Goal: Task Accomplishment & Management: Complete application form

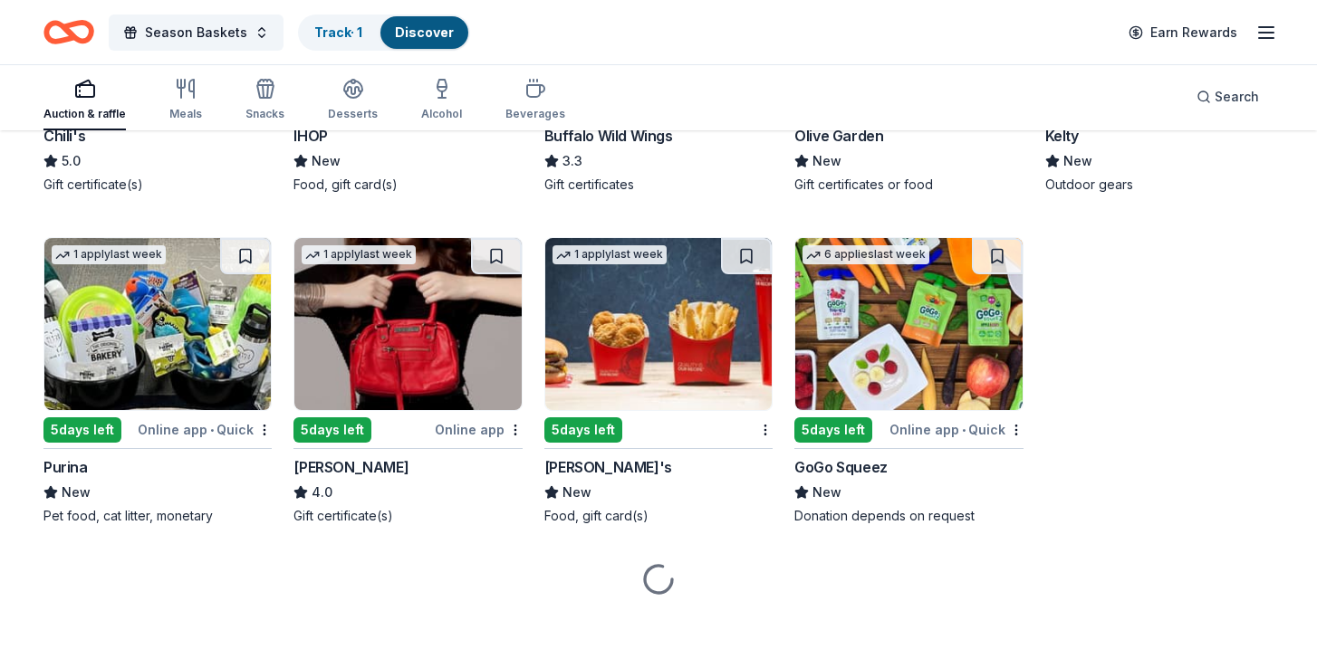
scroll to position [7368, 0]
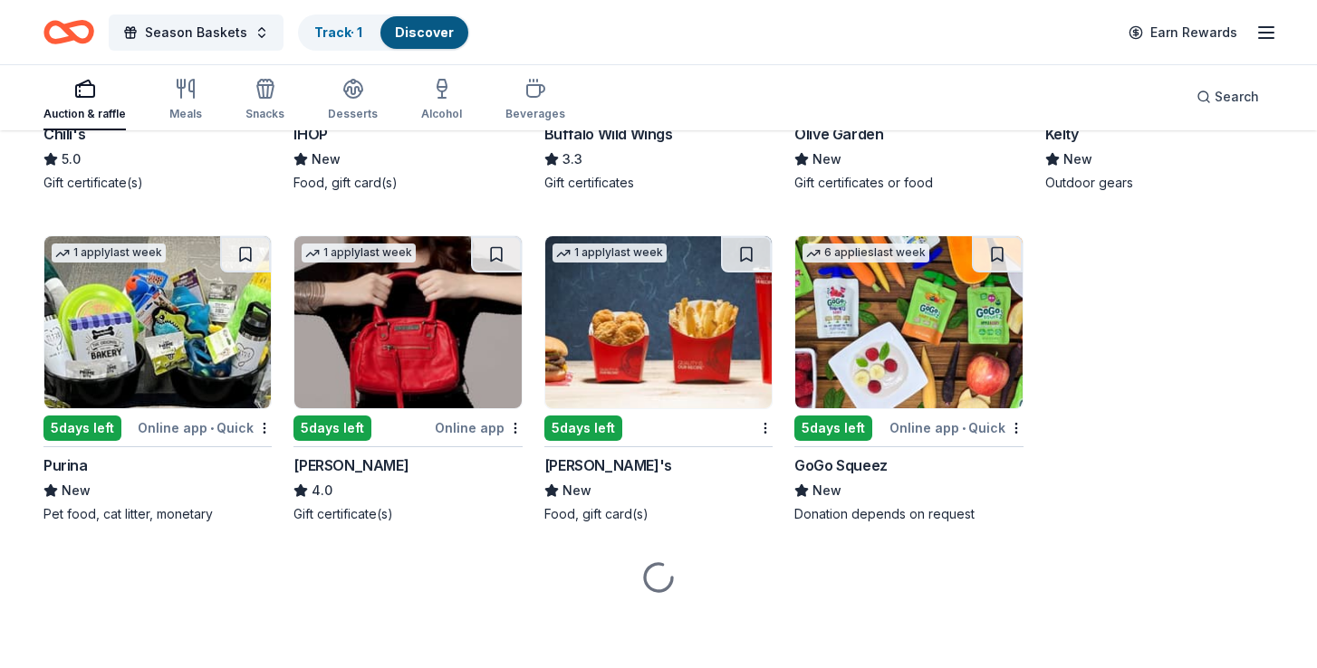
click at [428, 353] on img at bounding box center [407, 322] width 226 height 172
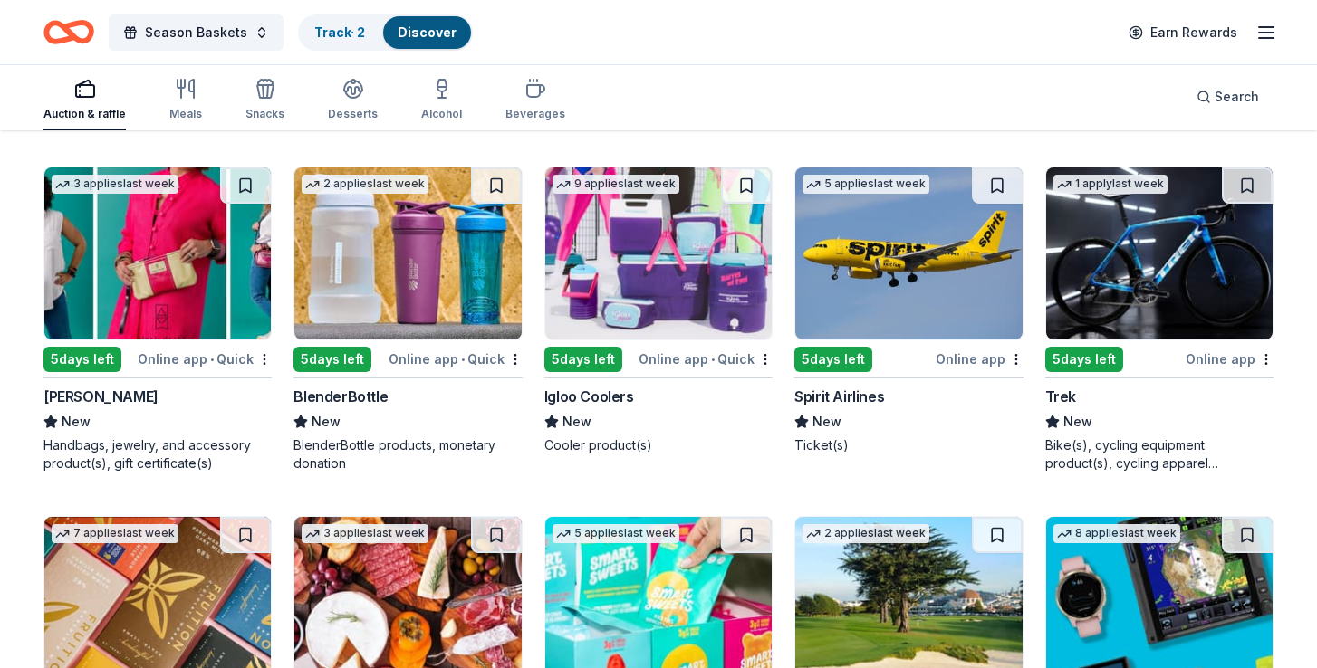
scroll to position [8776, 0]
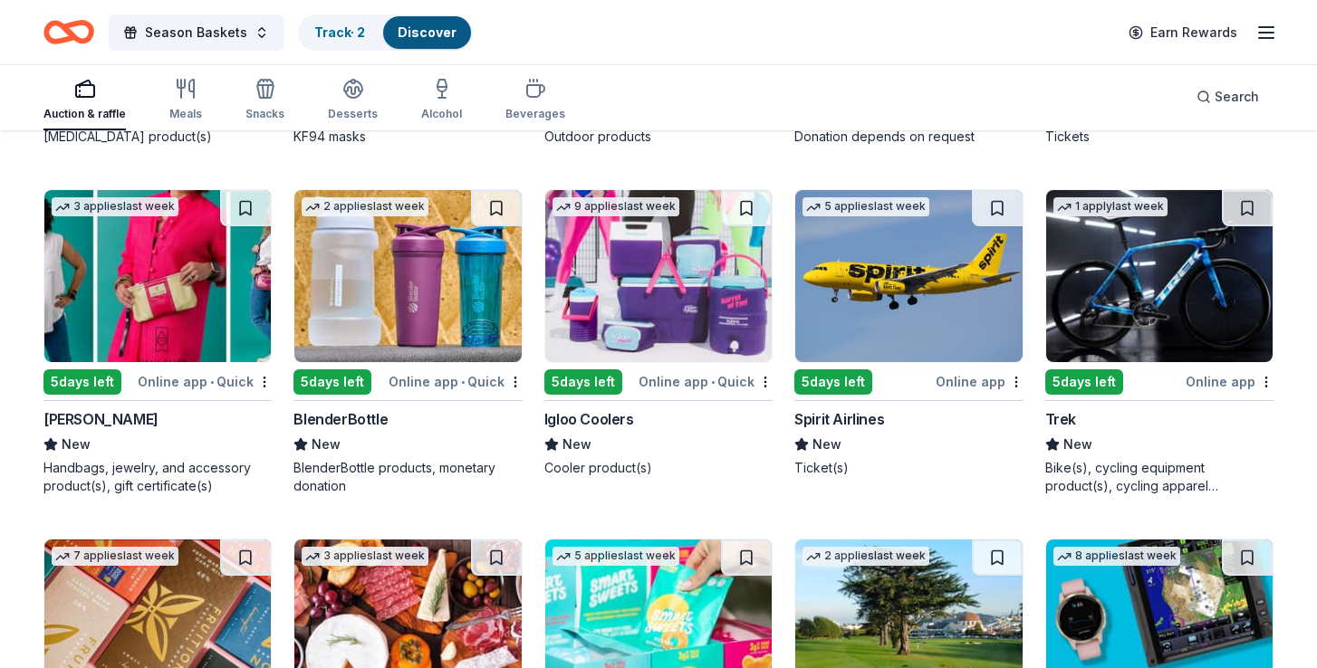
click at [886, 319] on img at bounding box center [908, 276] width 226 height 172
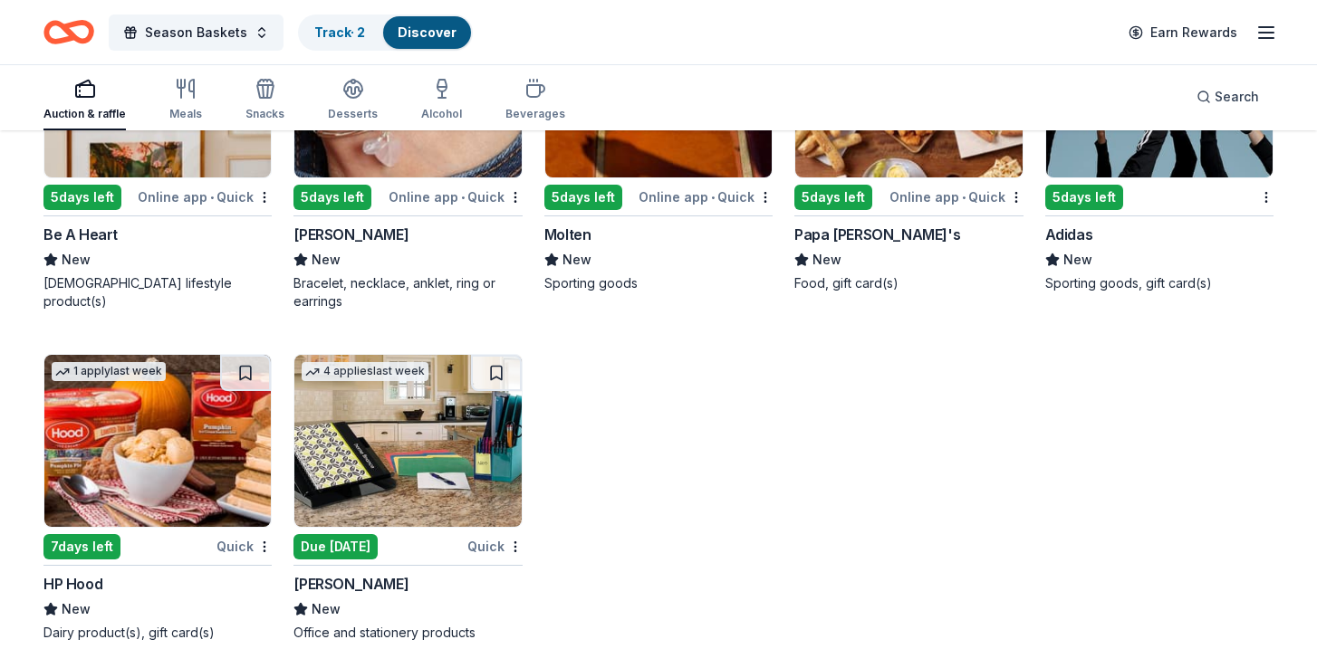
scroll to position [11024, 0]
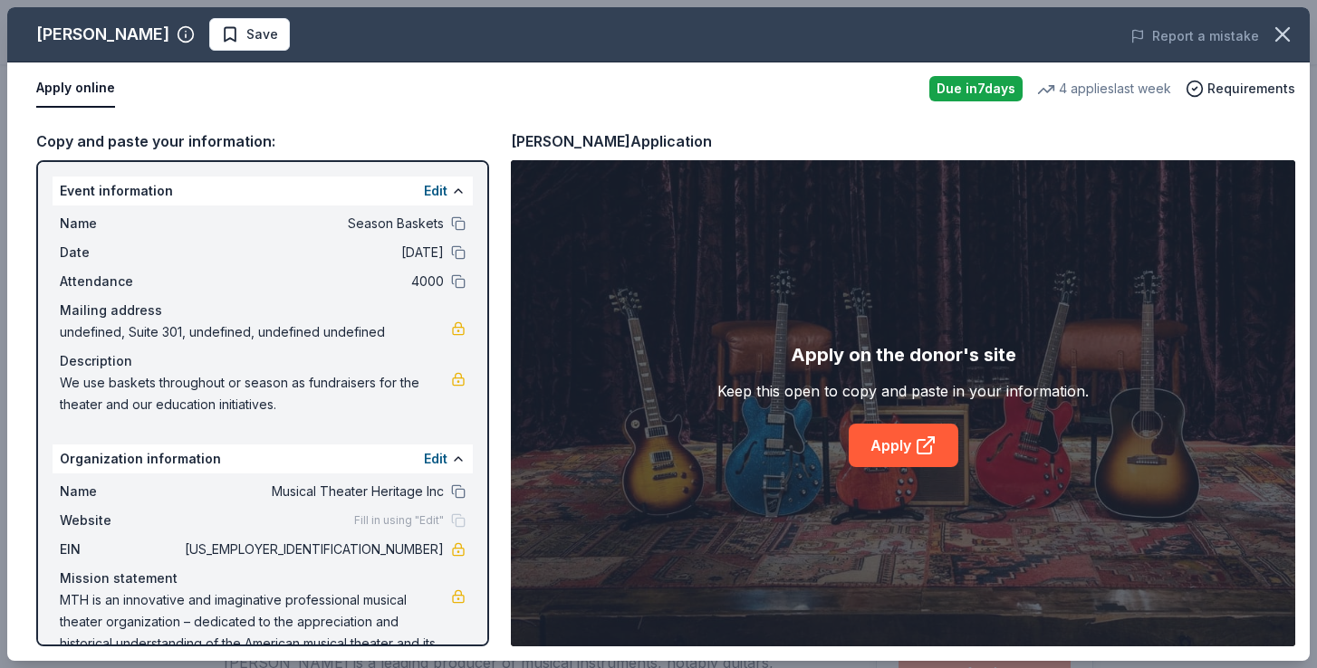
scroll to position [413, 0]
click at [209, 44] on button "Save" at bounding box center [249, 34] width 81 height 33
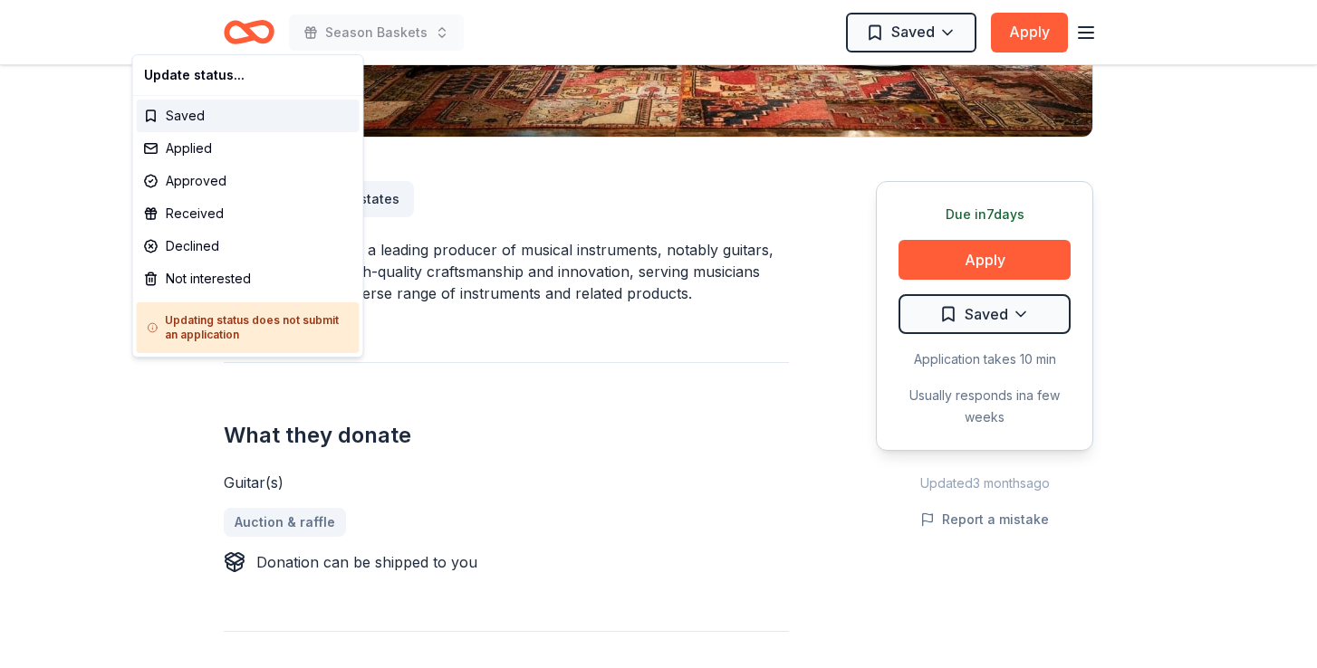
scroll to position [0, 0]
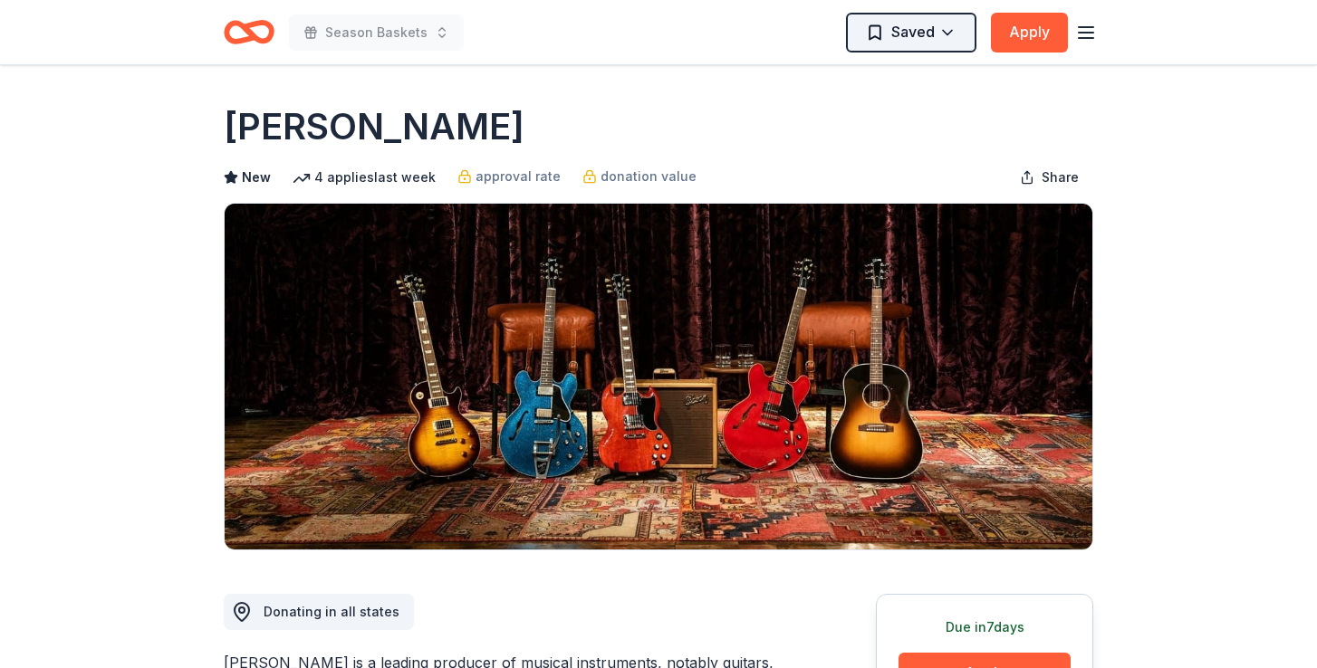
click at [955, 29] on html "Season Baskets Saved Apply Due in 7 days Share Gibson New 4 applies last week a…" at bounding box center [658, 334] width 1317 height 668
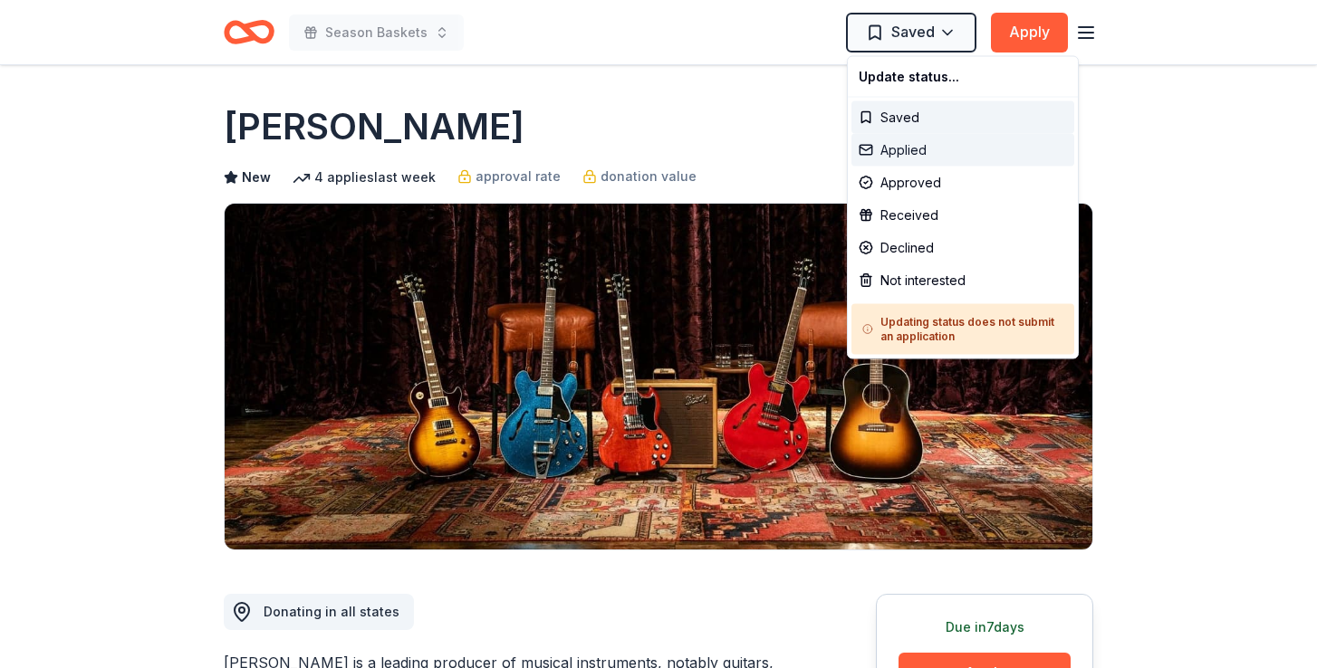
click at [952, 150] on div "Applied" at bounding box center [962, 150] width 223 height 33
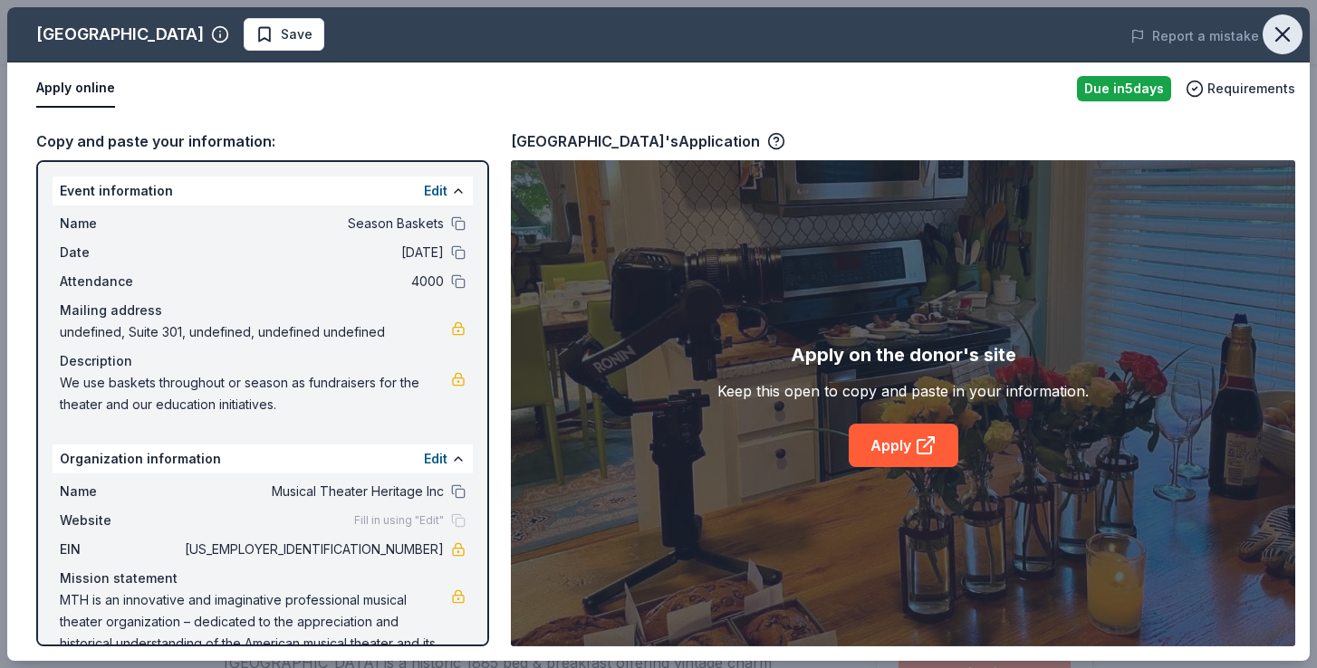
scroll to position [462, 0]
click at [1284, 36] on icon "button" at bounding box center [1282, 34] width 13 height 13
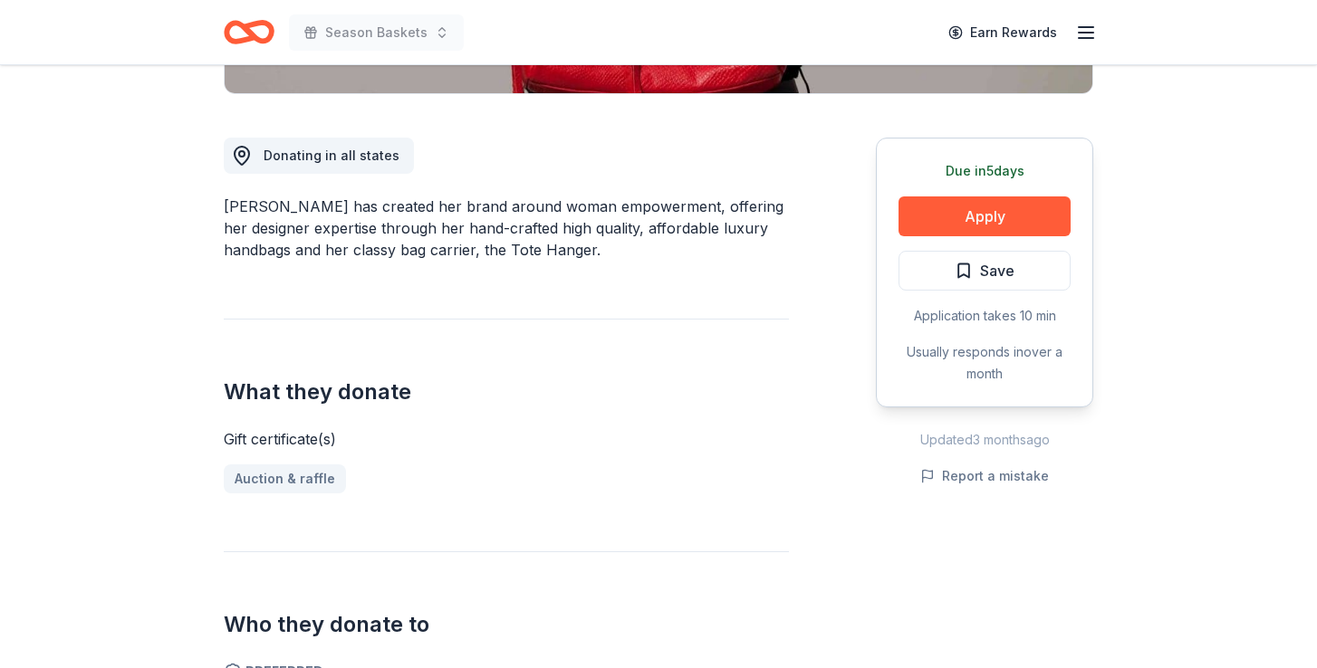
scroll to position [467, 0]
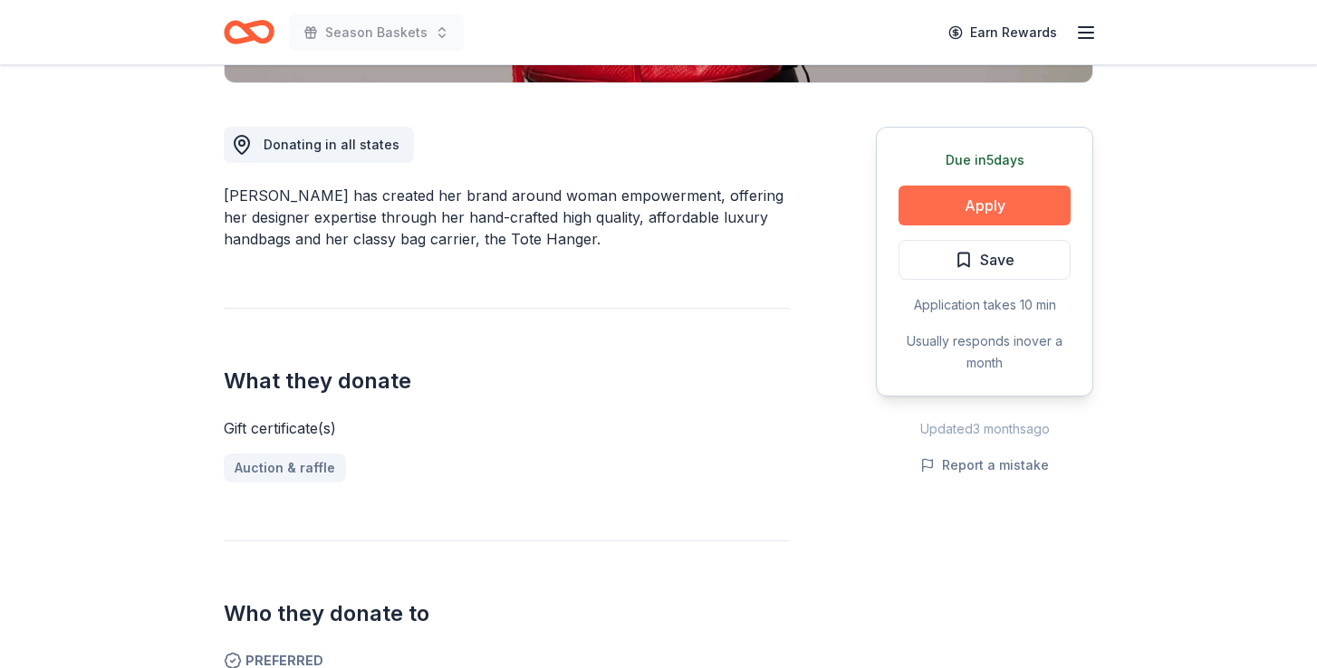
click at [1017, 218] on button "Apply" at bounding box center [985, 206] width 172 height 40
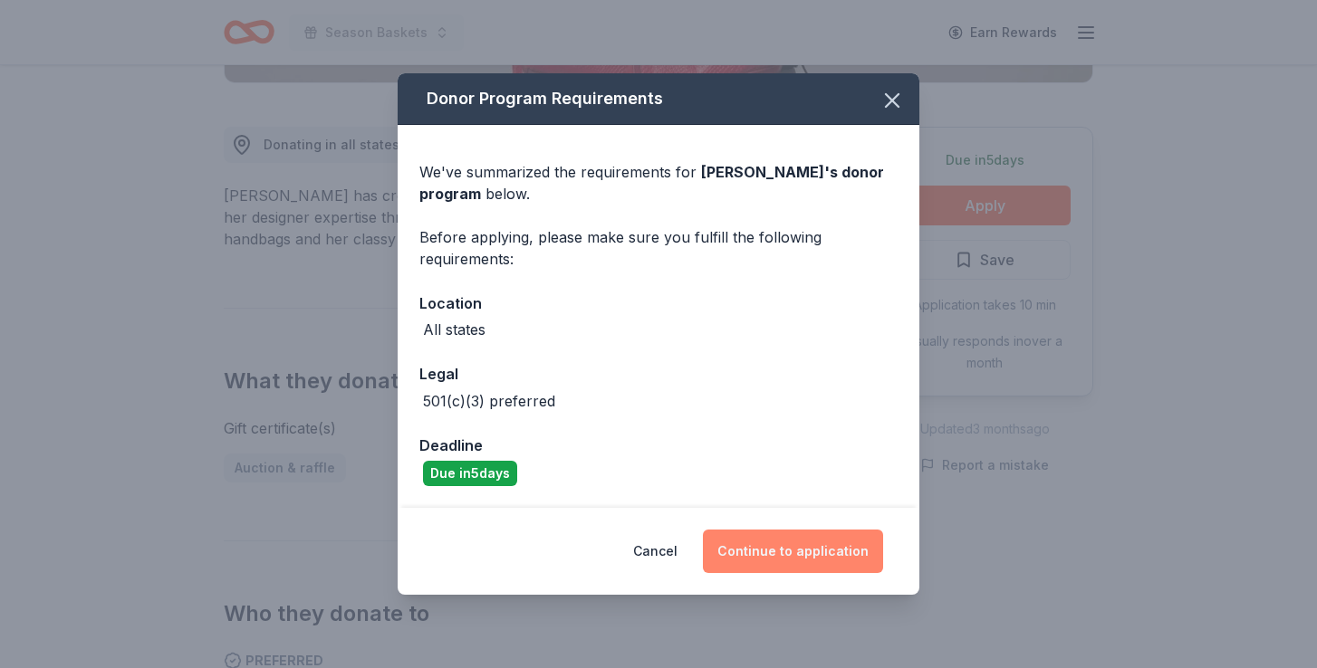
click at [793, 556] on button "Continue to application" at bounding box center [793, 551] width 180 height 43
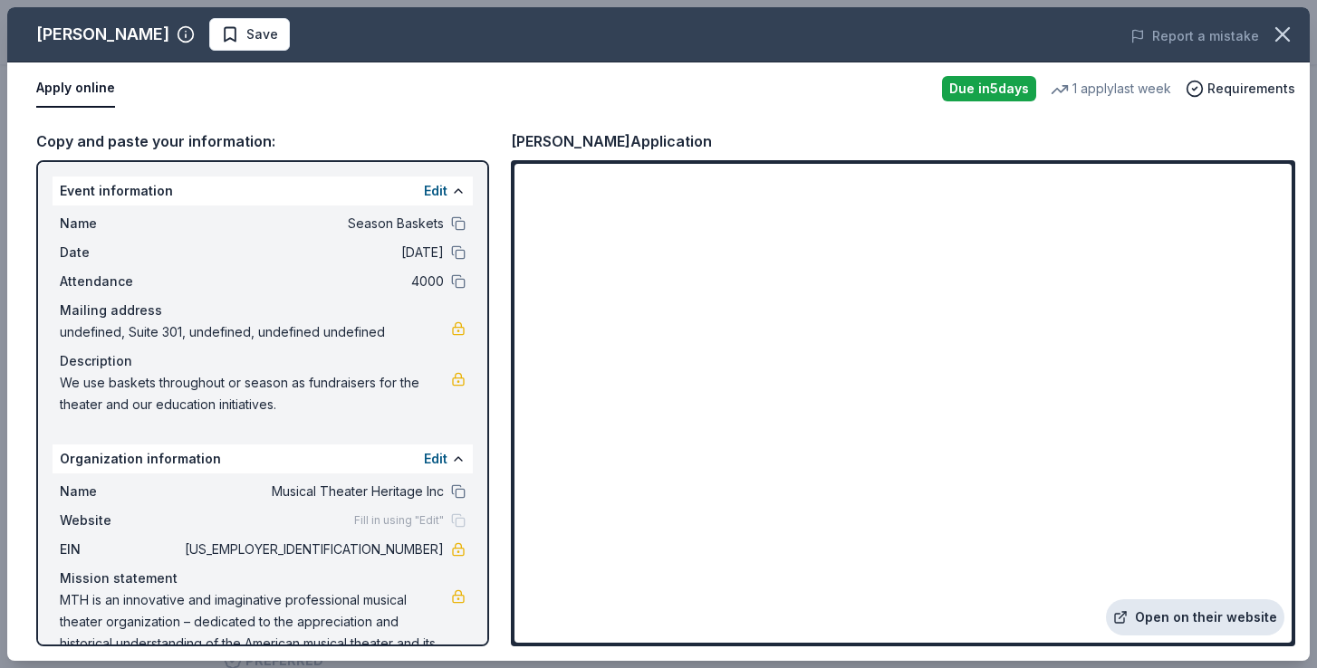
click at [1209, 623] on link "Open on their website" at bounding box center [1195, 618] width 178 height 36
click at [246, 31] on span "Save" at bounding box center [262, 35] width 32 height 22
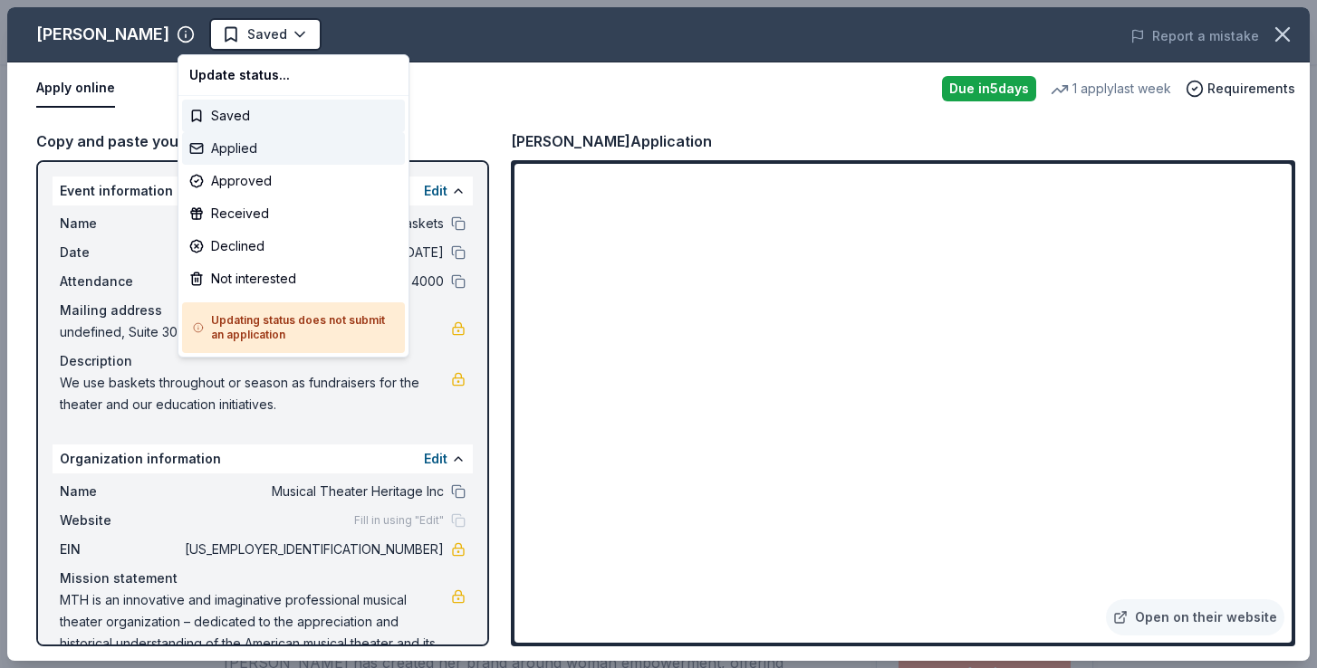
click at [263, 145] on div "Applied" at bounding box center [293, 148] width 223 height 33
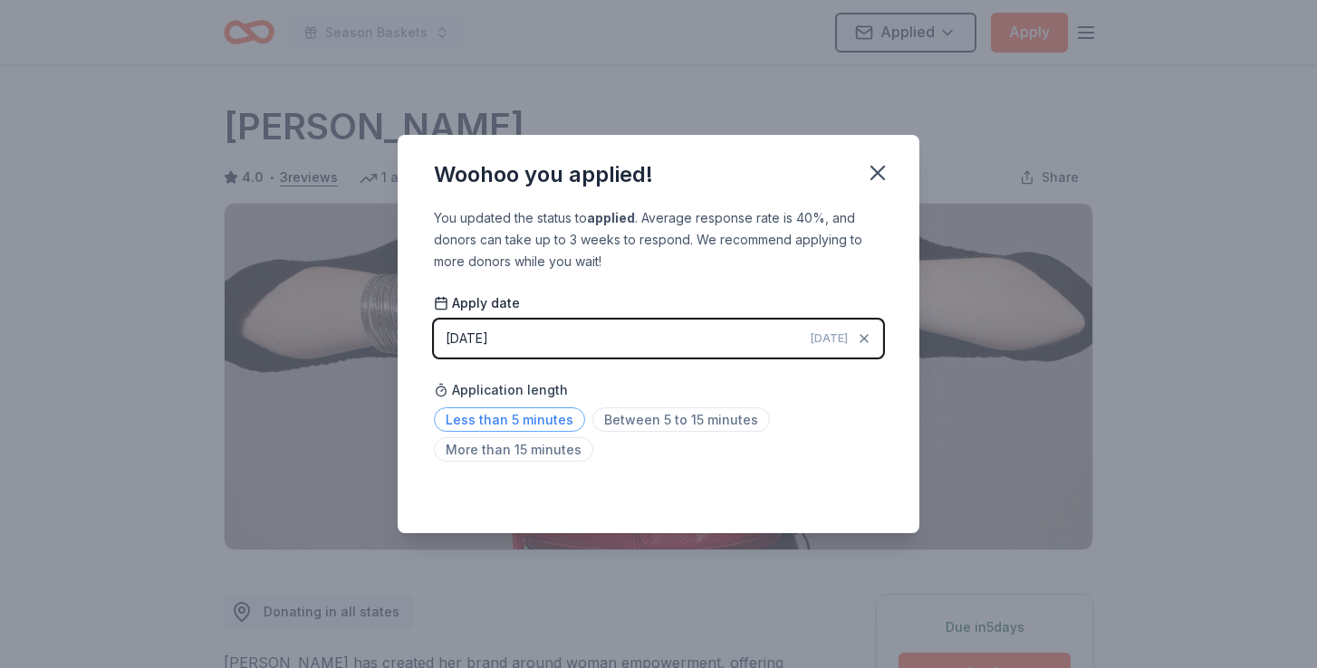
click at [548, 421] on span "Less than 5 minutes" at bounding box center [509, 420] width 151 height 24
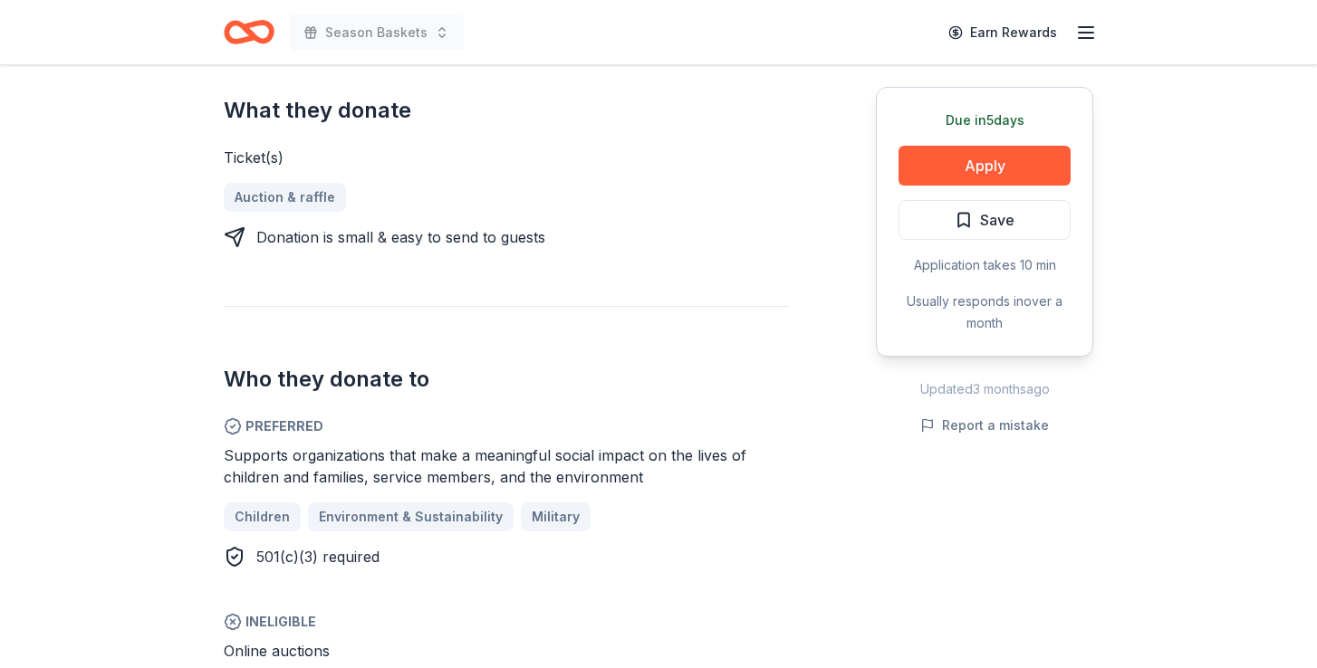
scroll to position [672, 0]
